Goal: Navigation & Orientation: Understand site structure

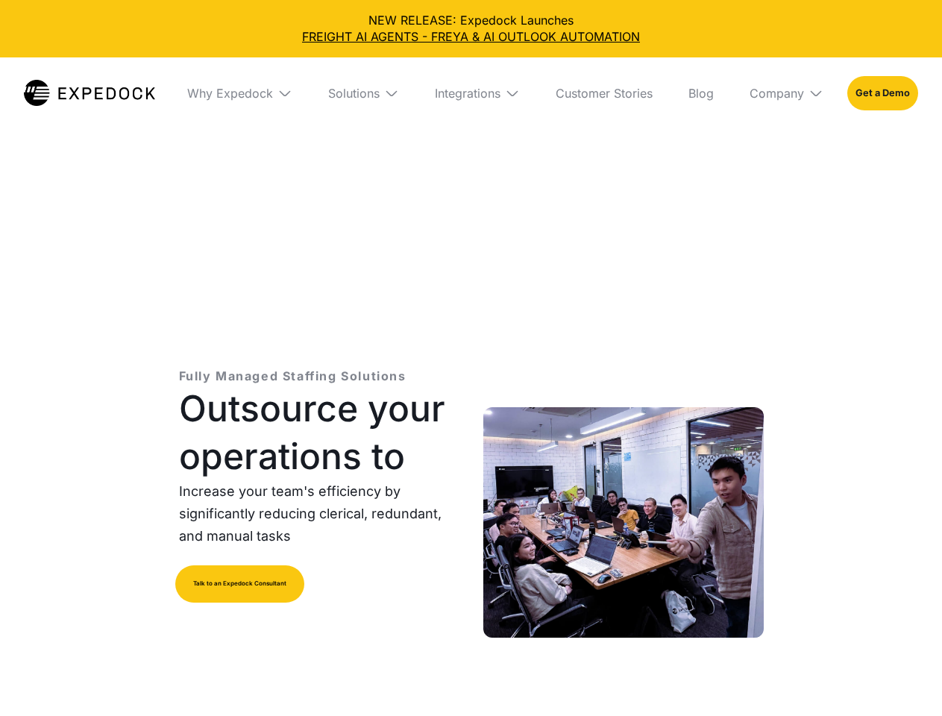
select select
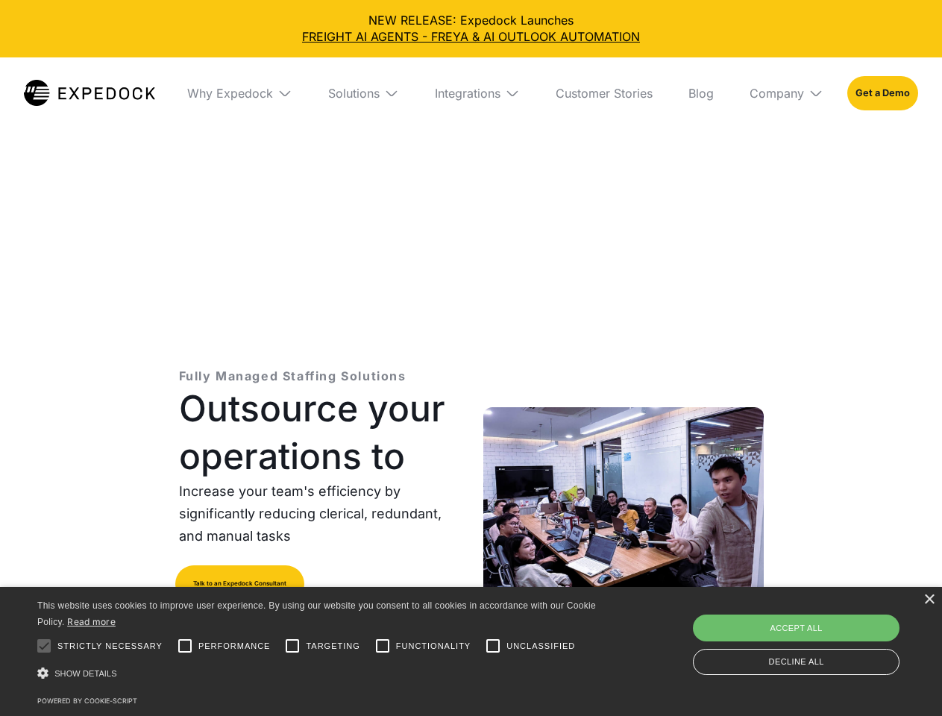
click at [471, 93] on div "Integrations" at bounding box center [468, 93] width 66 height 15
click at [239, 93] on div "Why Expedock" at bounding box center [230, 93] width 86 height 15
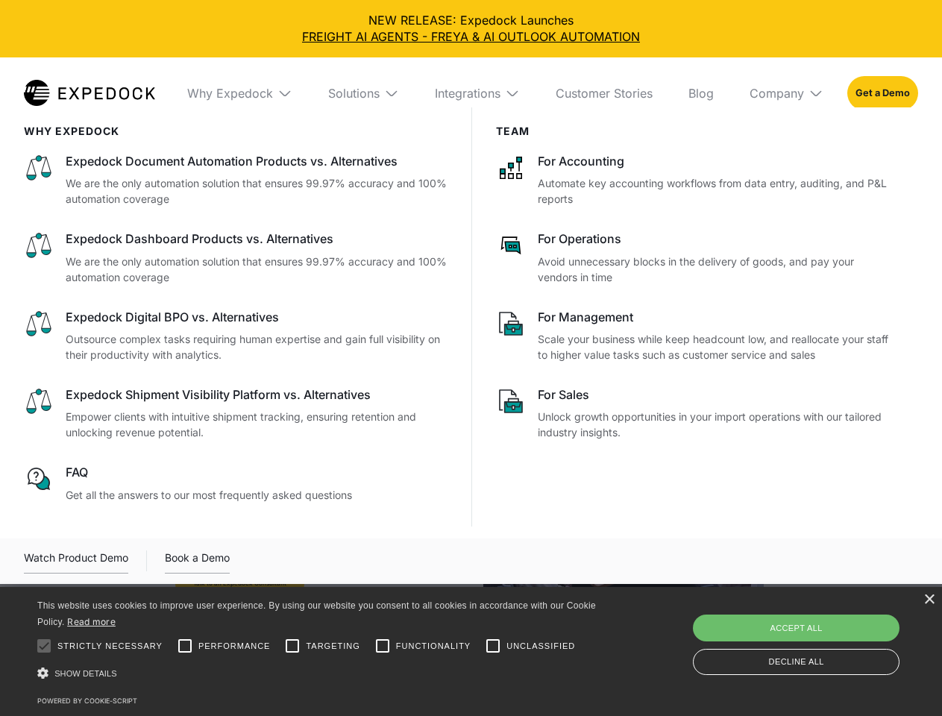
click at [363, 93] on div "Solutions" at bounding box center [353, 93] width 51 height 15
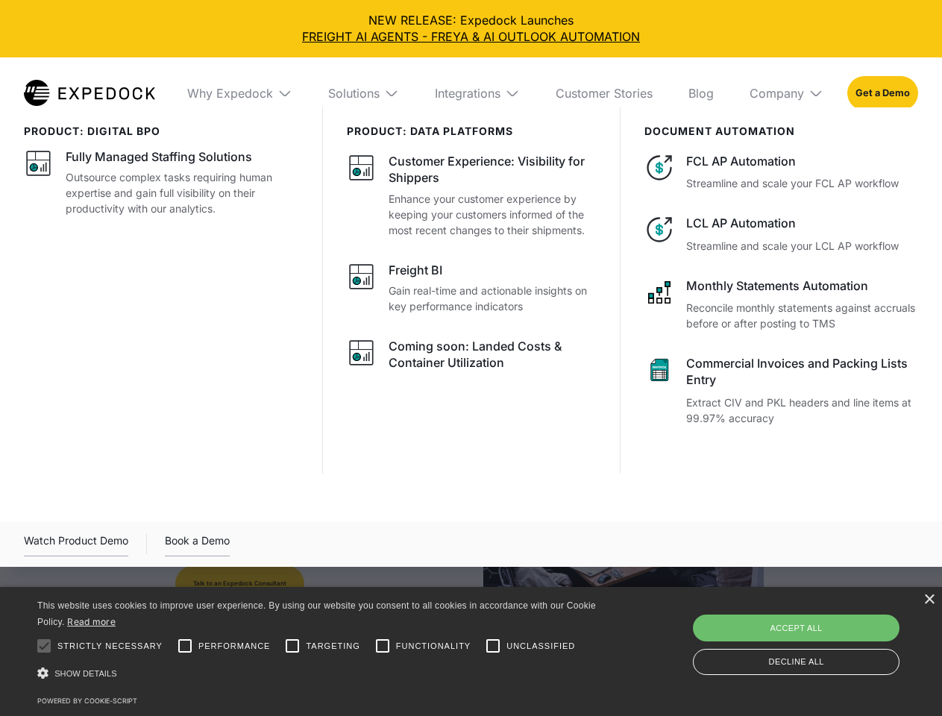
click at [477, 93] on div "Integrations" at bounding box center [468, 93] width 66 height 15
click at [786, 93] on div "Company" at bounding box center [777, 93] width 54 height 15
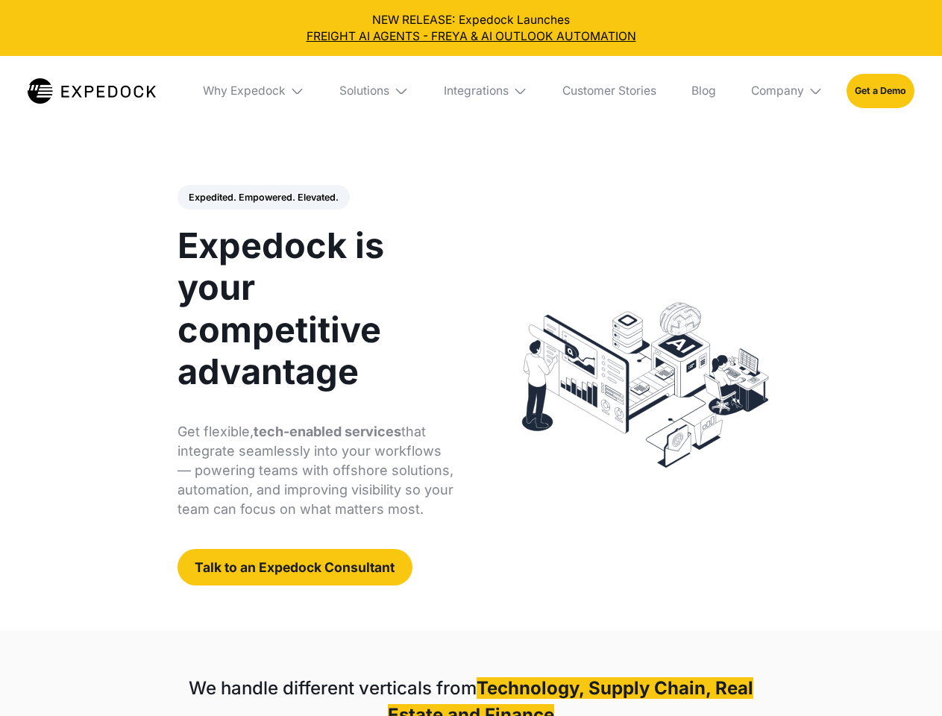
select select
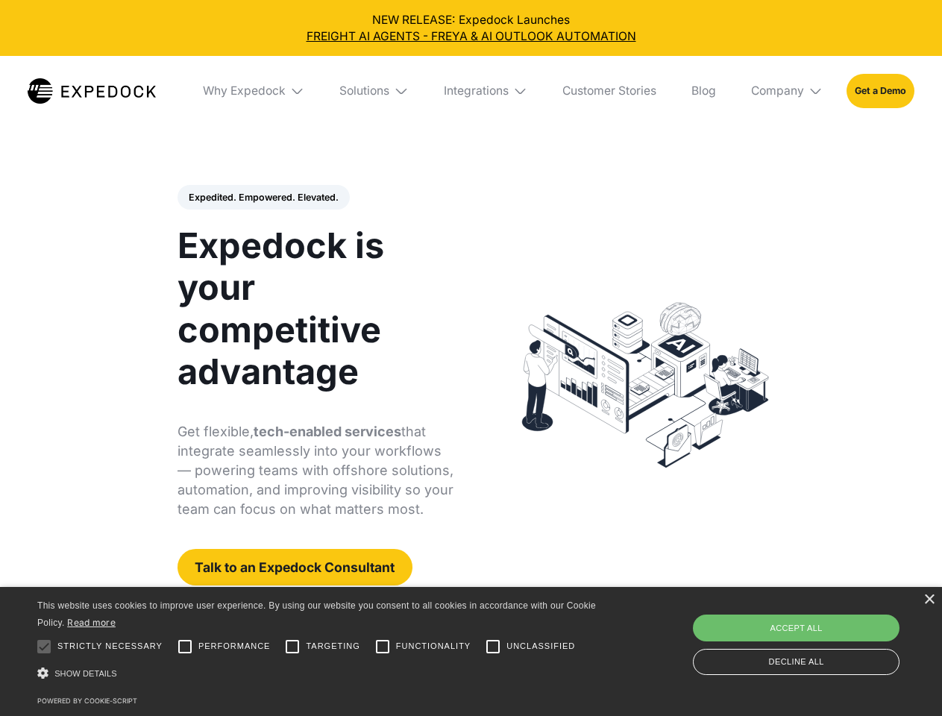
click at [471, 91] on div "Integrations" at bounding box center [476, 91] width 65 height 15
click at [254, 91] on div "Why Expedock" at bounding box center [231, 91] width 83 height 15
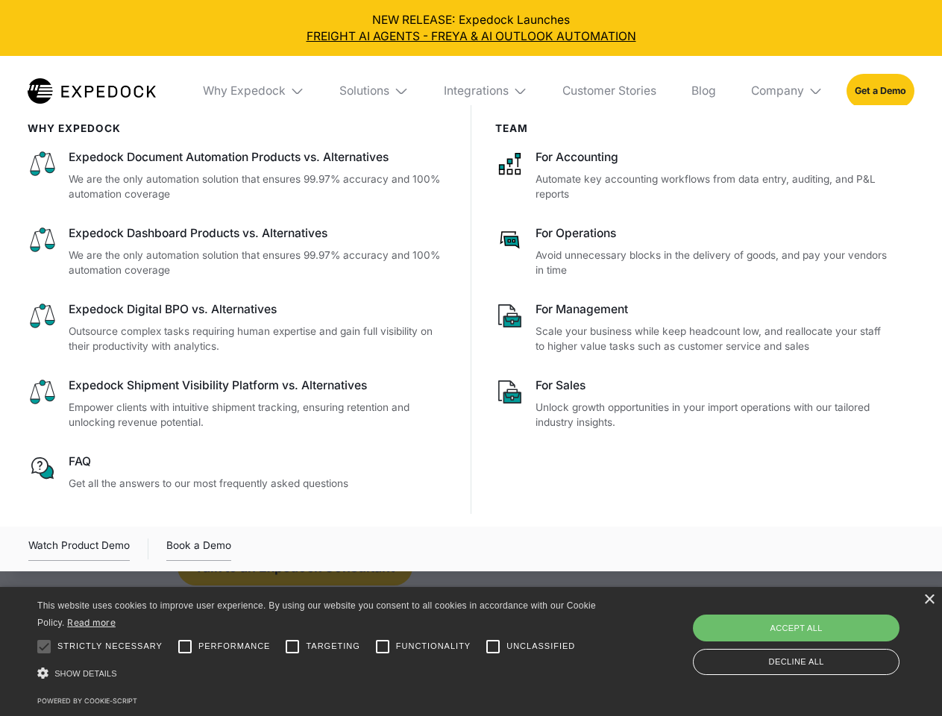
click at [375, 91] on div "Solutions" at bounding box center [364, 91] width 50 height 15
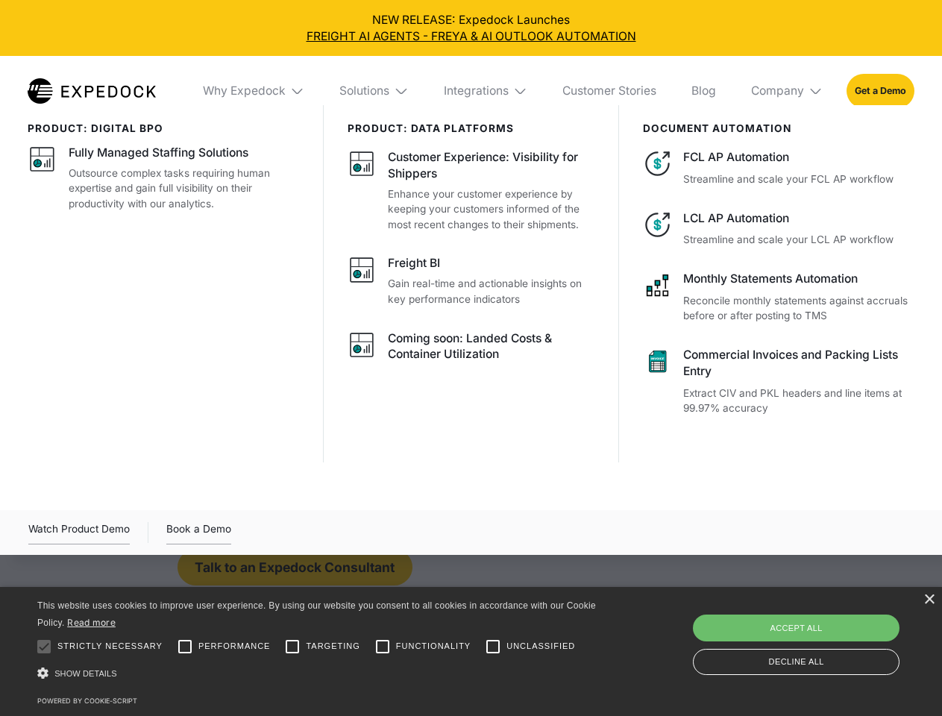
click at [486, 91] on div "Integrations" at bounding box center [476, 91] width 65 height 15
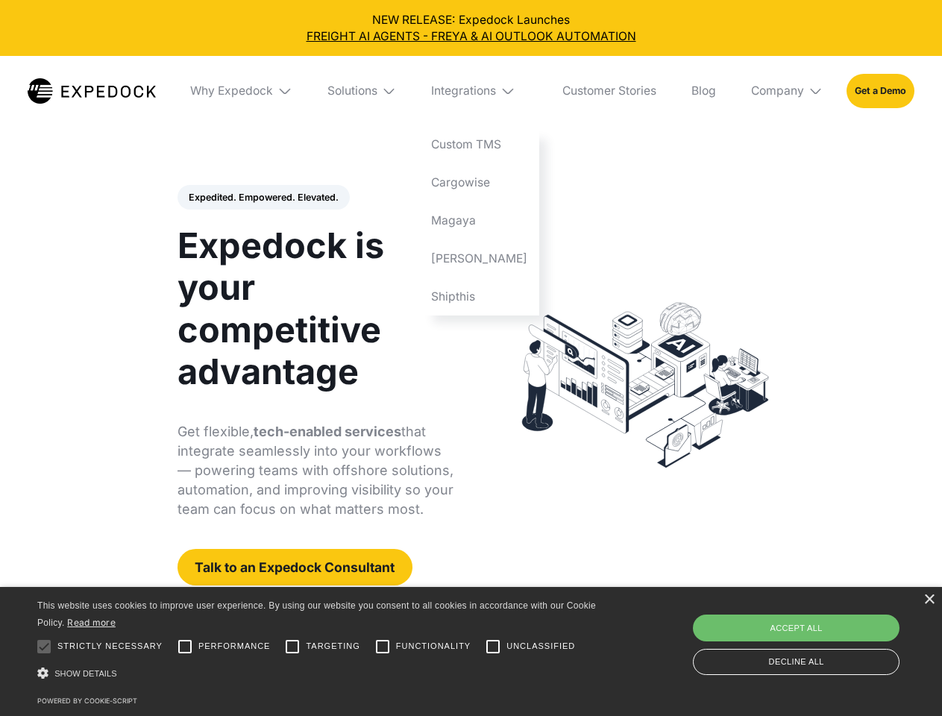
click at [788, 91] on div "Company" at bounding box center [777, 91] width 53 height 15
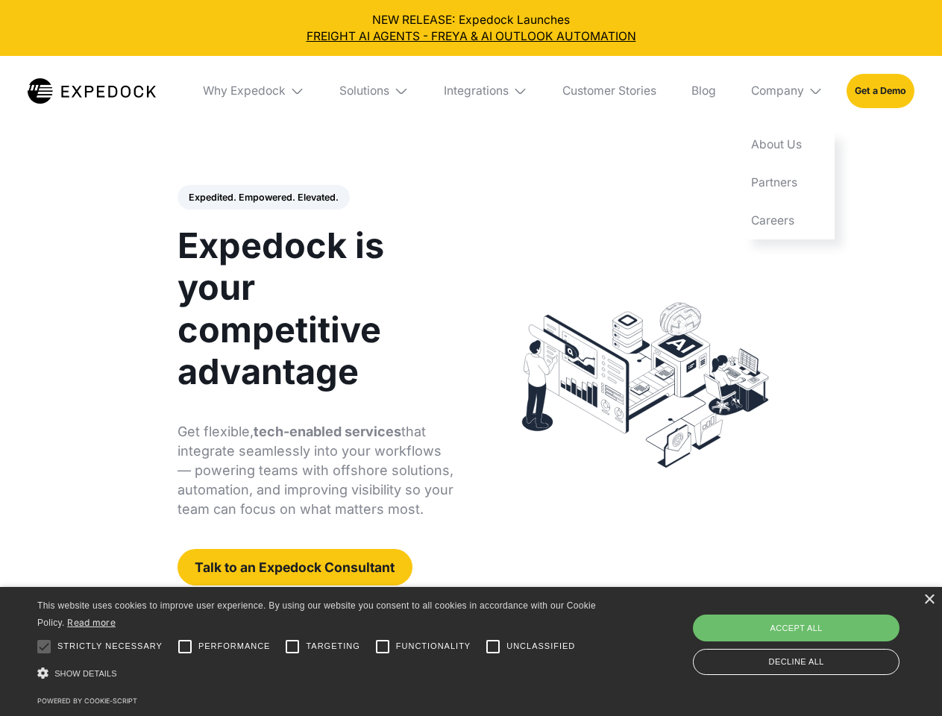
click at [263, 198] on div "Expedited. Empowered. Elevated. Automate Freight Document Extraction at 99.97% …" at bounding box center [316, 385] width 277 height 401
click at [44, 647] on div at bounding box center [44, 647] width 30 height 30
click at [185, 647] on input "Performance" at bounding box center [185, 647] width 30 height 30
checkbox input "true"
click at [292, 647] on input "Targeting" at bounding box center [293, 647] width 30 height 30
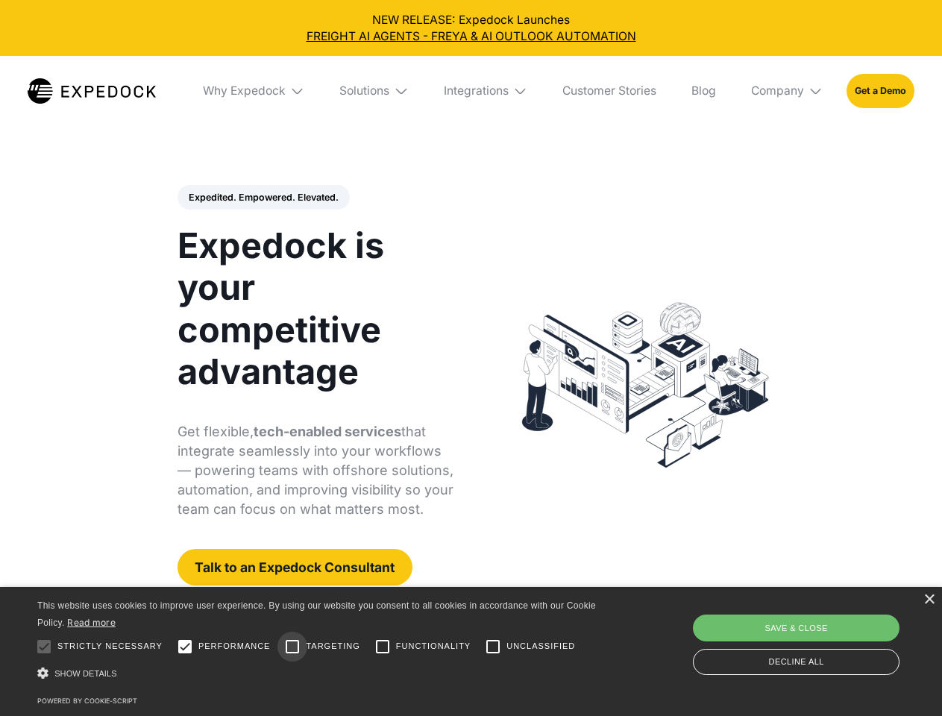
checkbox input "true"
click at [383, 647] on input "Functionality" at bounding box center [383, 647] width 30 height 30
checkbox input "true"
